Goal: Task Accomplishment & Management: Manage account settings

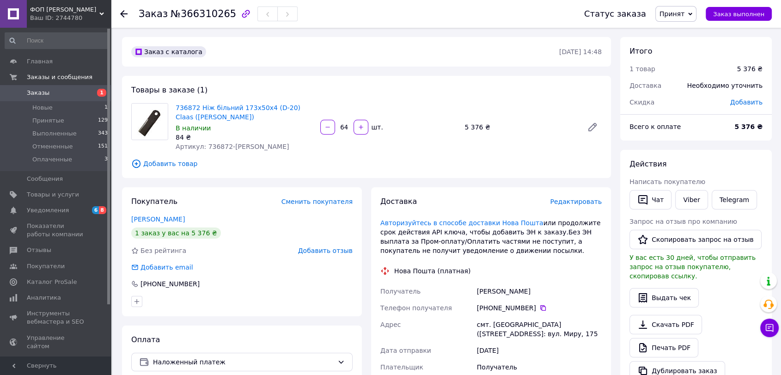
drag, startPoint x: 0, startPoint y: 0, endPoint x: 79, endPoint y: 89, distance: 119.2
click at [79, 89] on span "Заказы" at bounding box center [56, 93] width 59 height 8
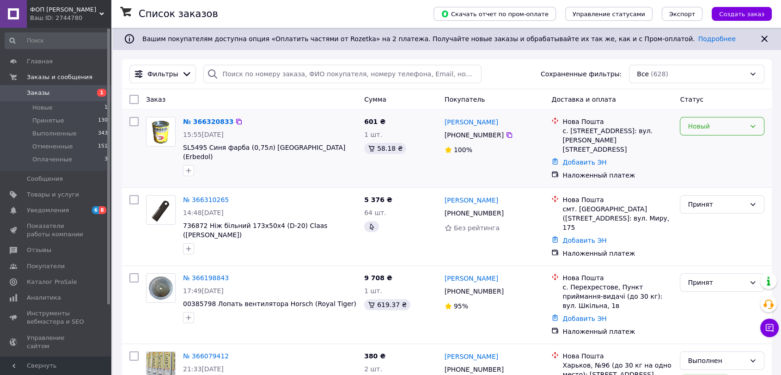
click at [731, 131] on div "Новый" at bounding box center [722, 126] width 85 height 18
click at [721, 145] on li "Принят" at bounding box center [723, 146] width 84 height 17
click at [507, 133] on icon at bounding box center [510, 135] width 6 height 6
